Goal: Find contact information: Find contact information

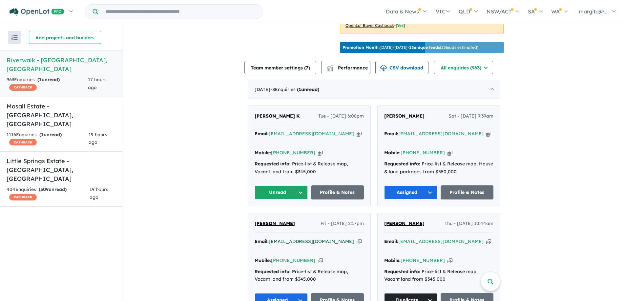
scroll to position [198, 0]
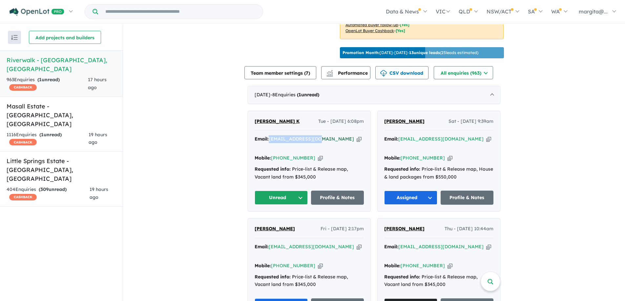
drag, startPoint x: 318, startPoint y: 146, endPoint x: 268, endPoint y: 145, distance: 49.5
click at [268, 145] on div "Email: [EMAIL_ADDRESS][DOMAIN_NAME] Copied!" at bounding box center [308, 143] width 109 height 16
copy a%20Riverwalk%20-%20Werribee"] "[EMAIL_ADDRESS][DOMAIN_NAME]"
click at [298, 196] on button "Unread" at bounding box center [280, 198] width 53 height 14
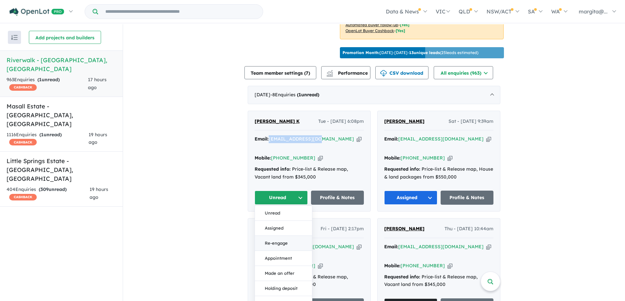
click at [273, 242] on button "Re-engage" at bounding box center [283, 243] width 57 height 15
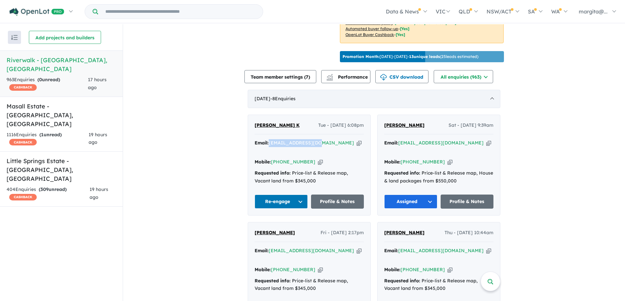
scroll to position [230, 0]
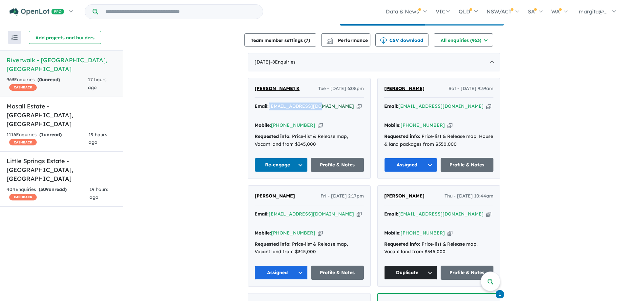
copy a%20Riverwalk%20-%20Werribee"] "[EMAIL_ADDRESS][DOMAIN_NAME]"
drag, startPoint x: 306, startPoint y: 125, endPoint x: 281, endPoint y: 123, distance: 24.9
click at [281, 123] on div "Mobile: [PHONE_NUMBER] Copied!" at bounding box center [308, 126] width 109 height 8
copy link "432 185 331"
